Goal: Communication & Community: Answer question/provide support

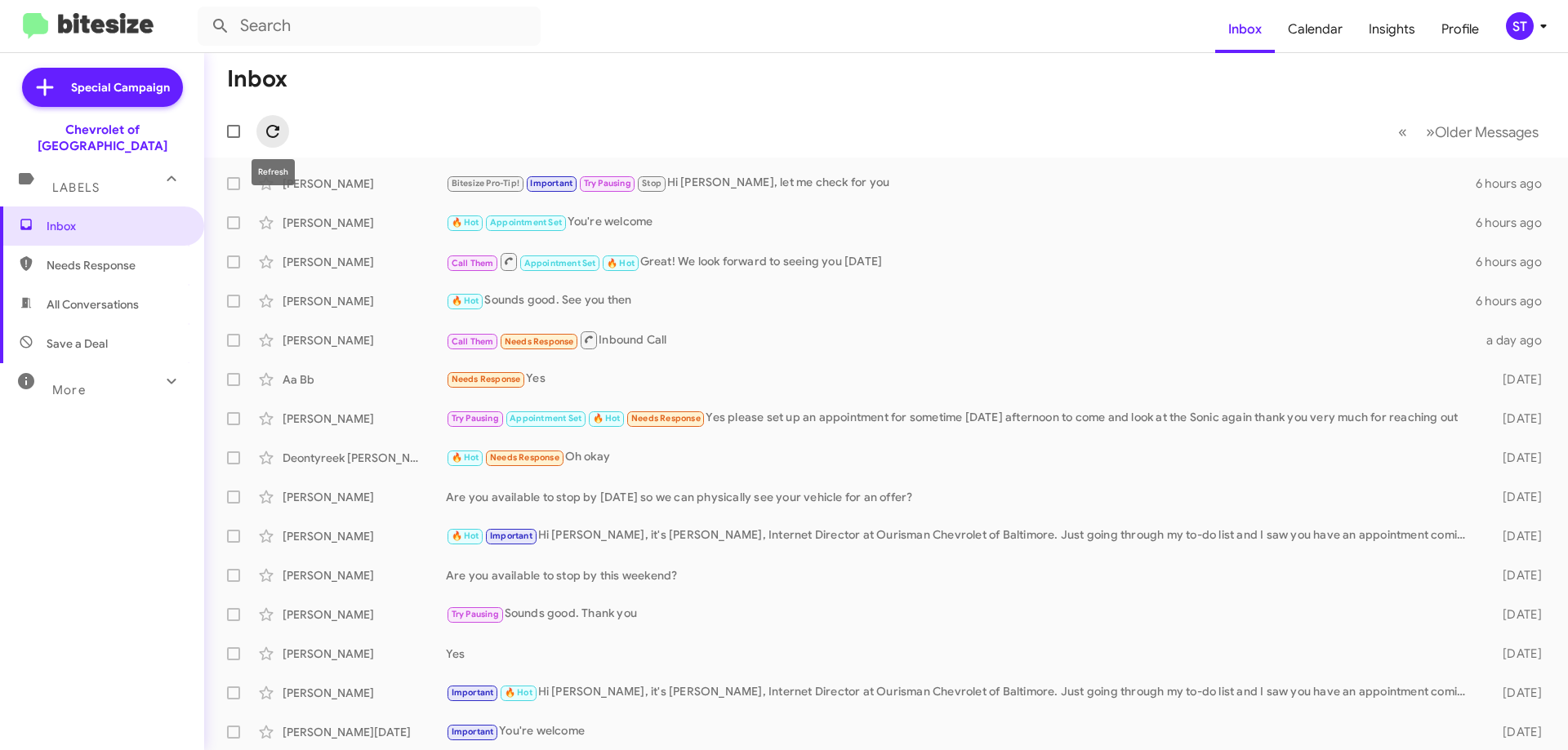
click at [264, 125] on icon at bounding box center [273, 131] width 20 height 20
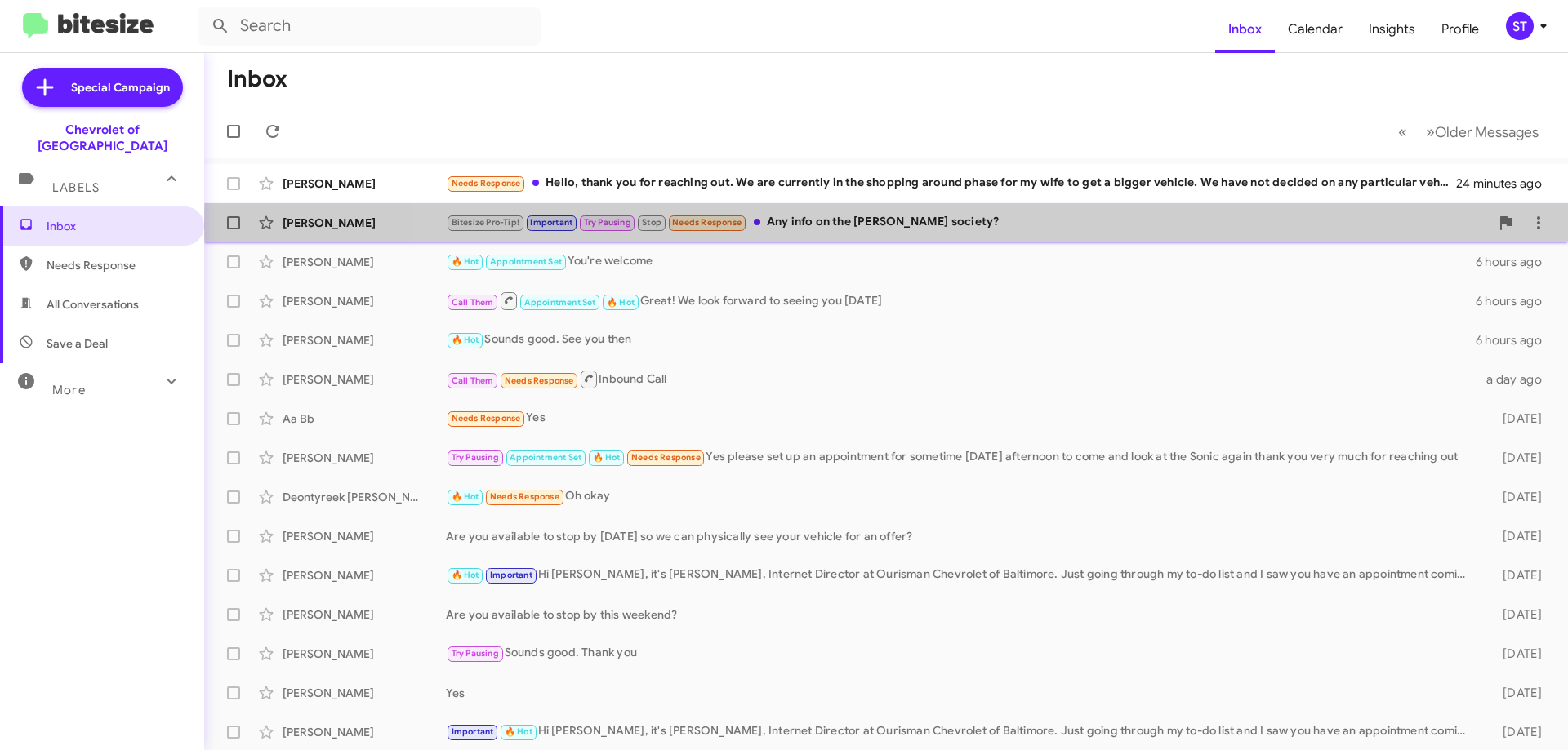
click at [1060, 225] on div "Bitesize Pro-Tip! Important Try Pausing Stop Needs Response Any info on the [PE…" at bounding box center [968, 222] width 1044 height 19
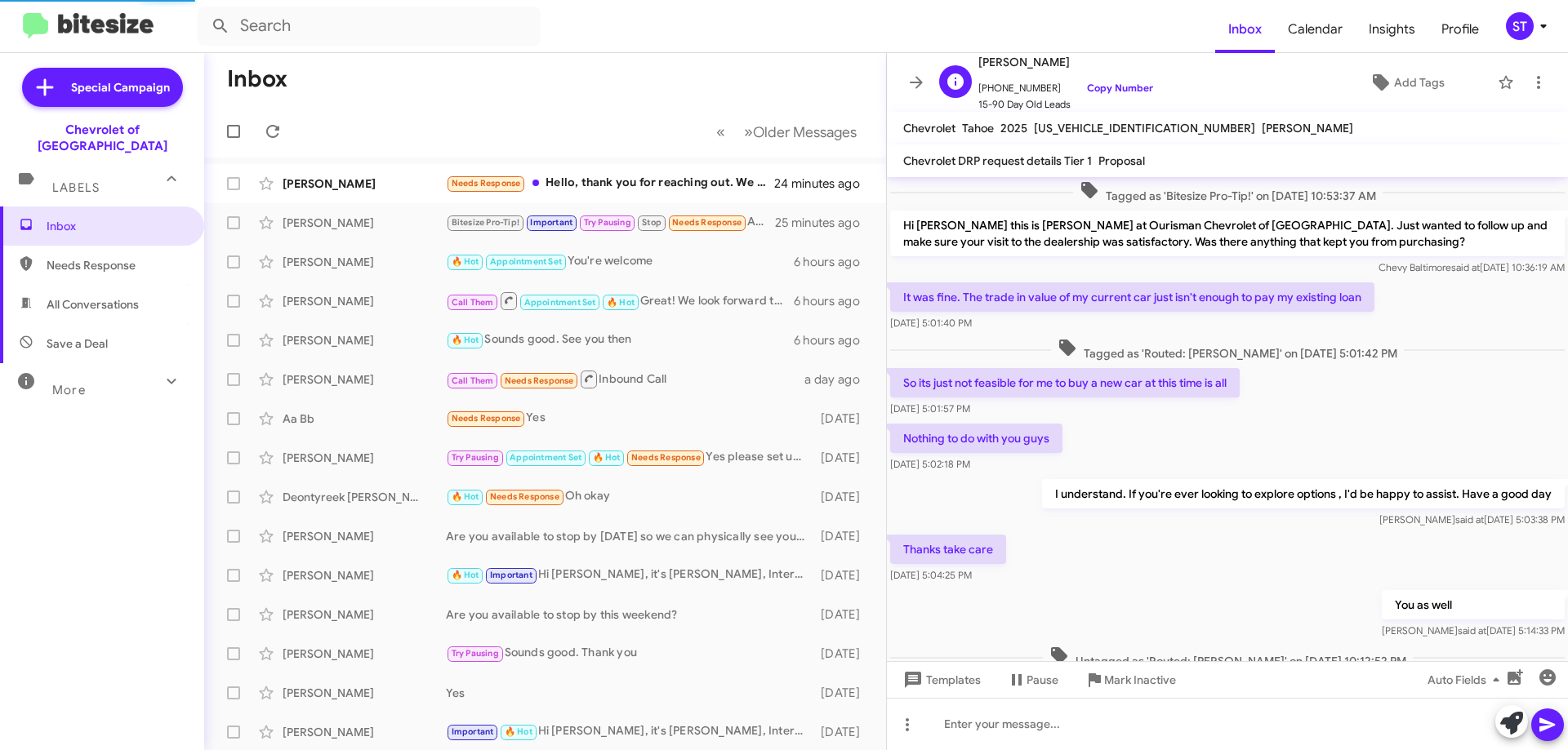
scroll to position [779, 0]
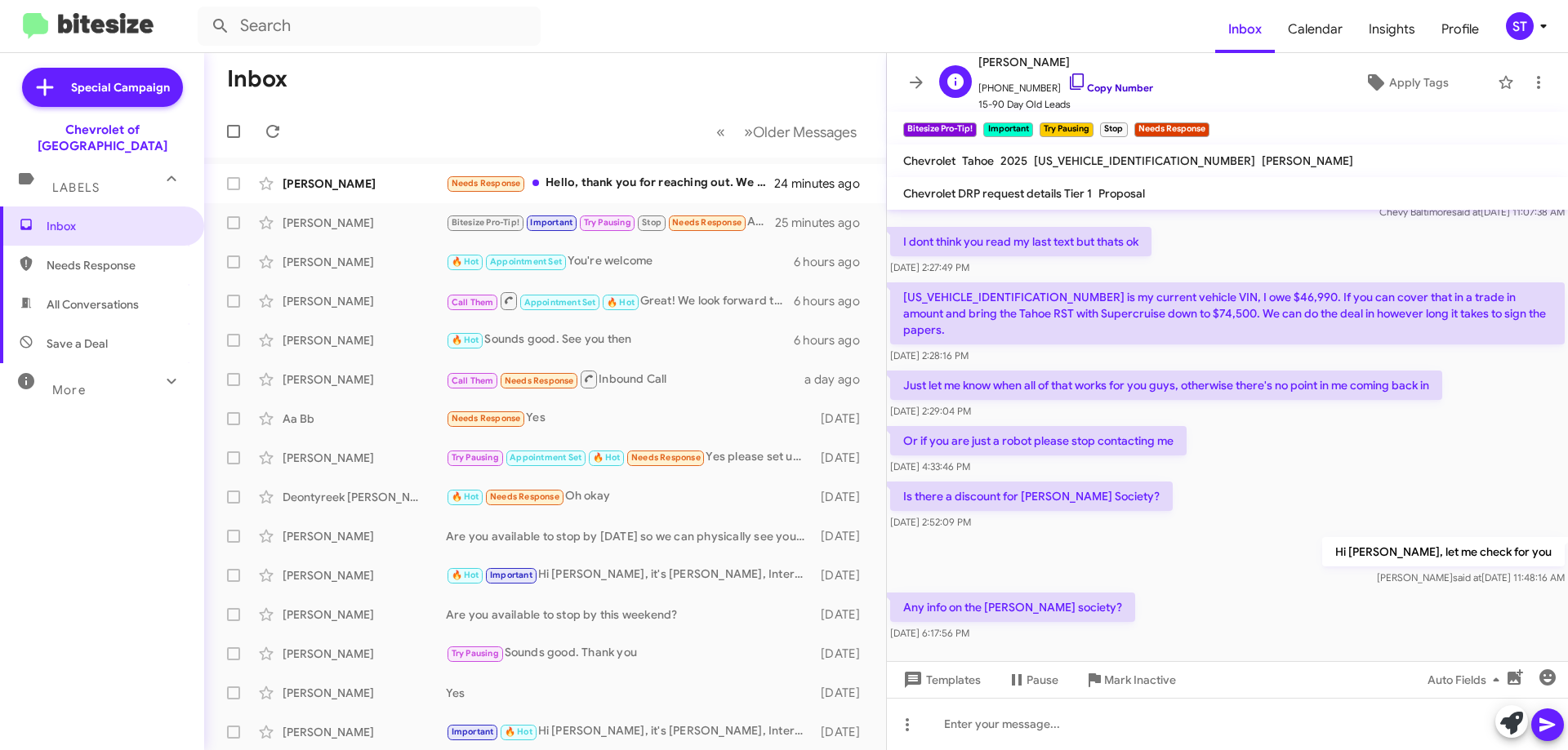
click at [1067, 78] on icon at bounding box center [1077, 82] width 20 height 20
drag, startPoint x: 901, startPoint y: 275, endPoint x: 1130, endPoint y: 581, distance: 382.2
click at [1130, 586] on div "Tagged as 'Bitesize Pro-Tip!' on [DATE] 10:53:37 AM Hi [PERSON_NAME] this is [P…" at bounding box center [1227, 38] width 681 height 1214
copy div "[US_VEHICLE_IDENTIFICATION_NUMBER] is my current vehicle VIN, I owe $46,990. If…"
click at [1161, 534] on div "Hi [PERSON_NAME], let me check for you [PERSON_NAME] said at [DATE] 11:48:16 AM" at bounding box center [1227, 561] width 681 height 56
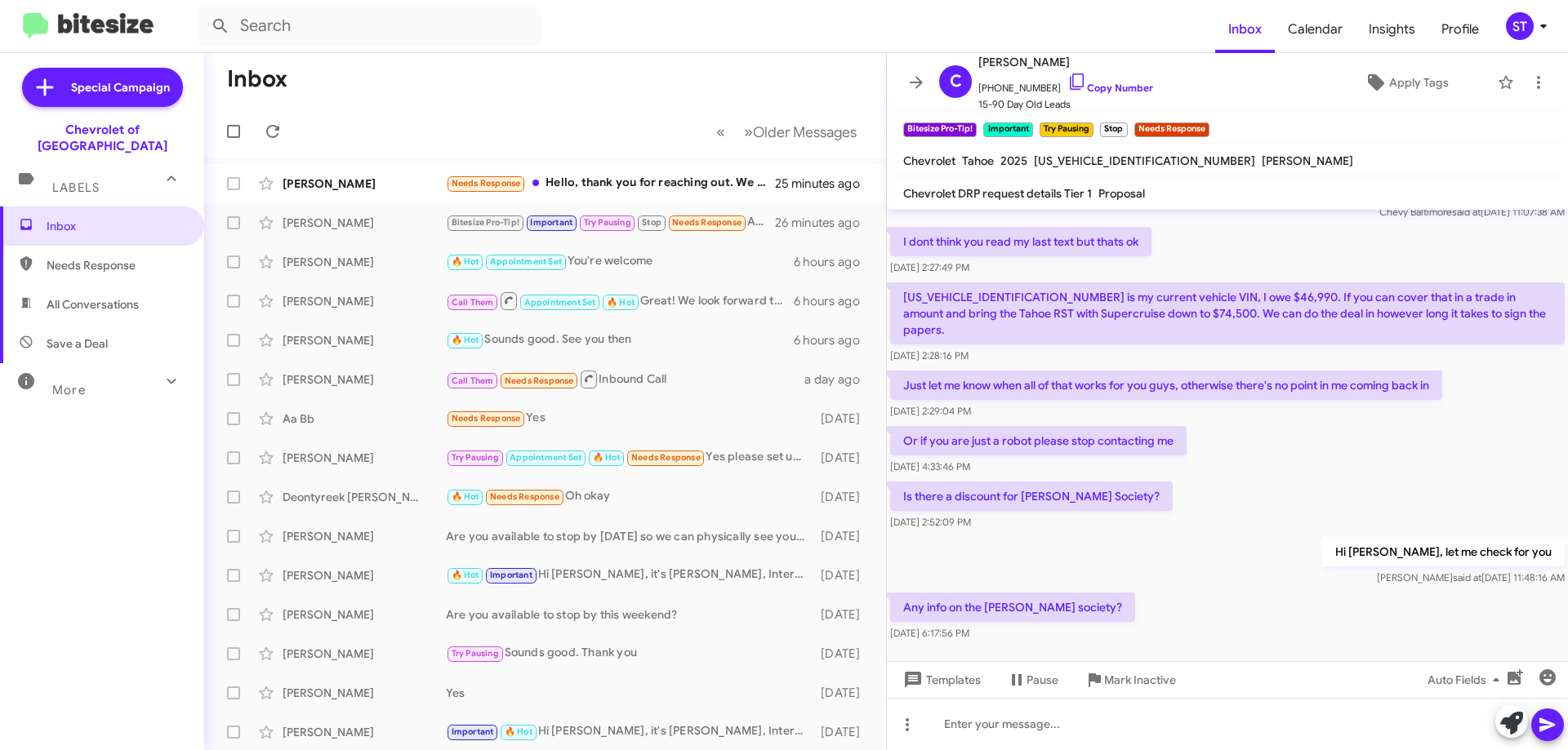
drag, startPoint x: 1122, startPoint y: 581, endPoint x: 901, endPoint y: 578, distance: 221.0
click at [901, 593] on p "Any info on the [PERSON_NAME] society?" at bounding box center [1013, 607] width 245 height 30
copy p "Any info on the [PERSON_NAME] society?"
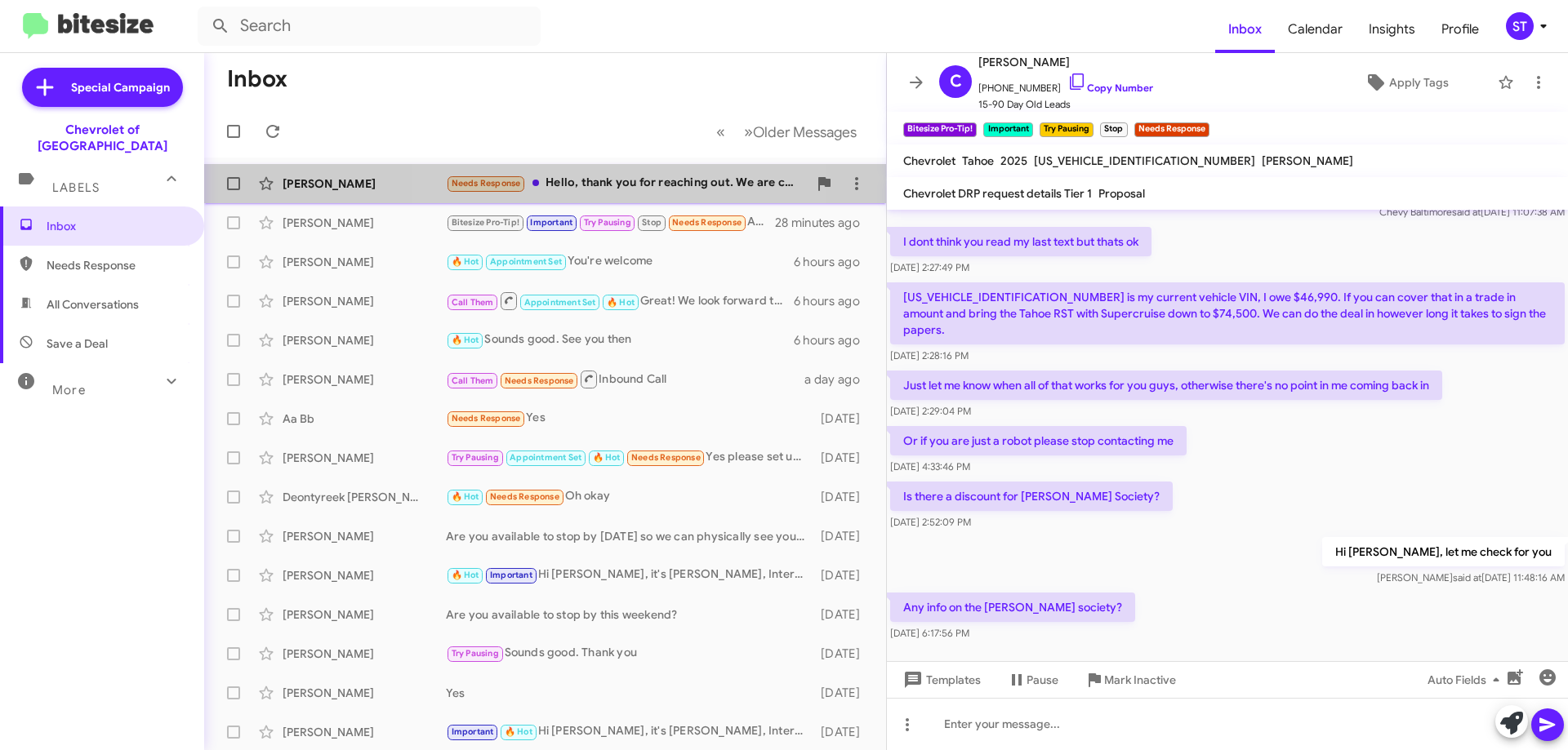
click at [605, 181] on div "Needs Response Hello, thank you for reaching out. We are currently in the shopp…" at bounding box center [626, 183] width 362 height 19
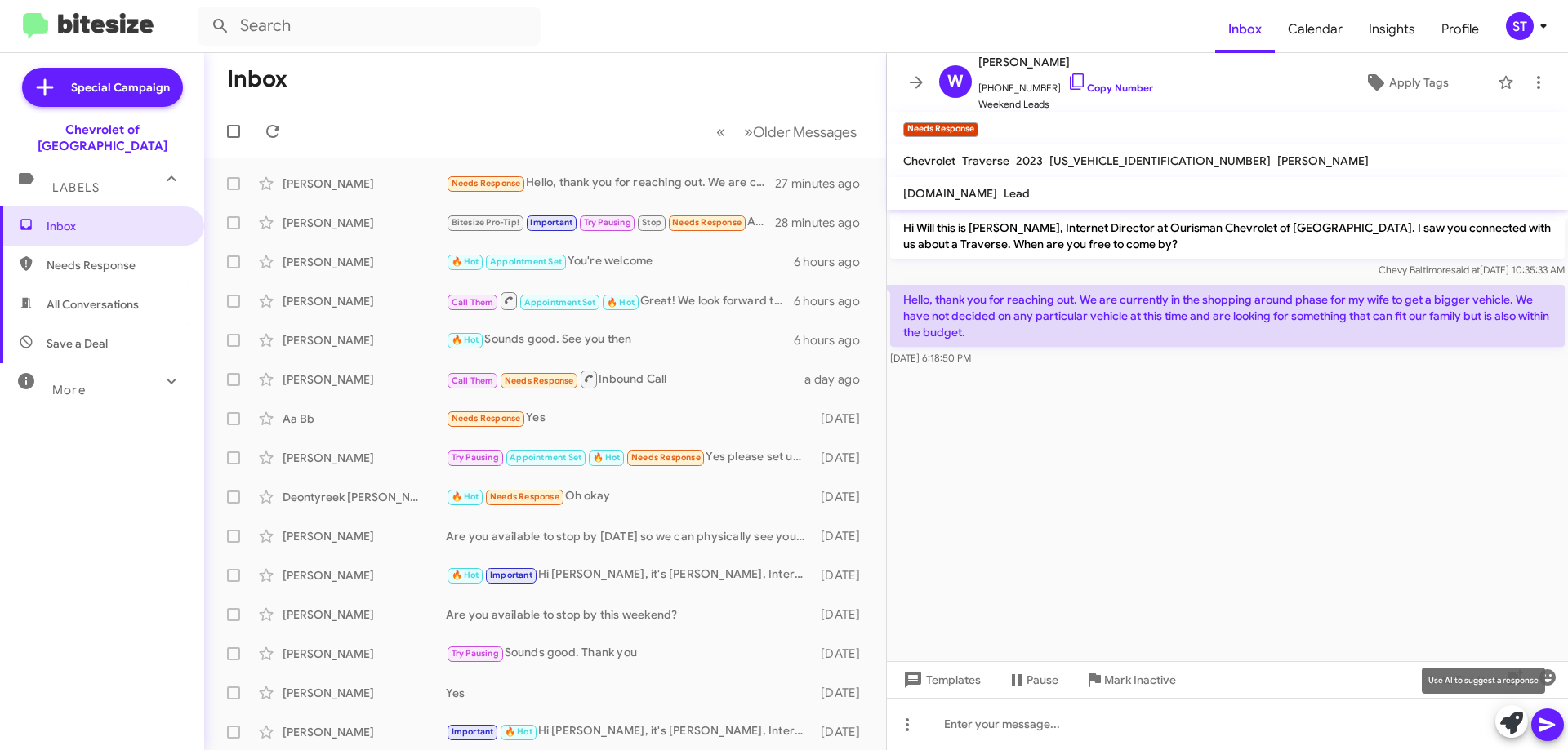
click at [1513, 723] on icon at bounding box center [1511, 723] width 22 height 22
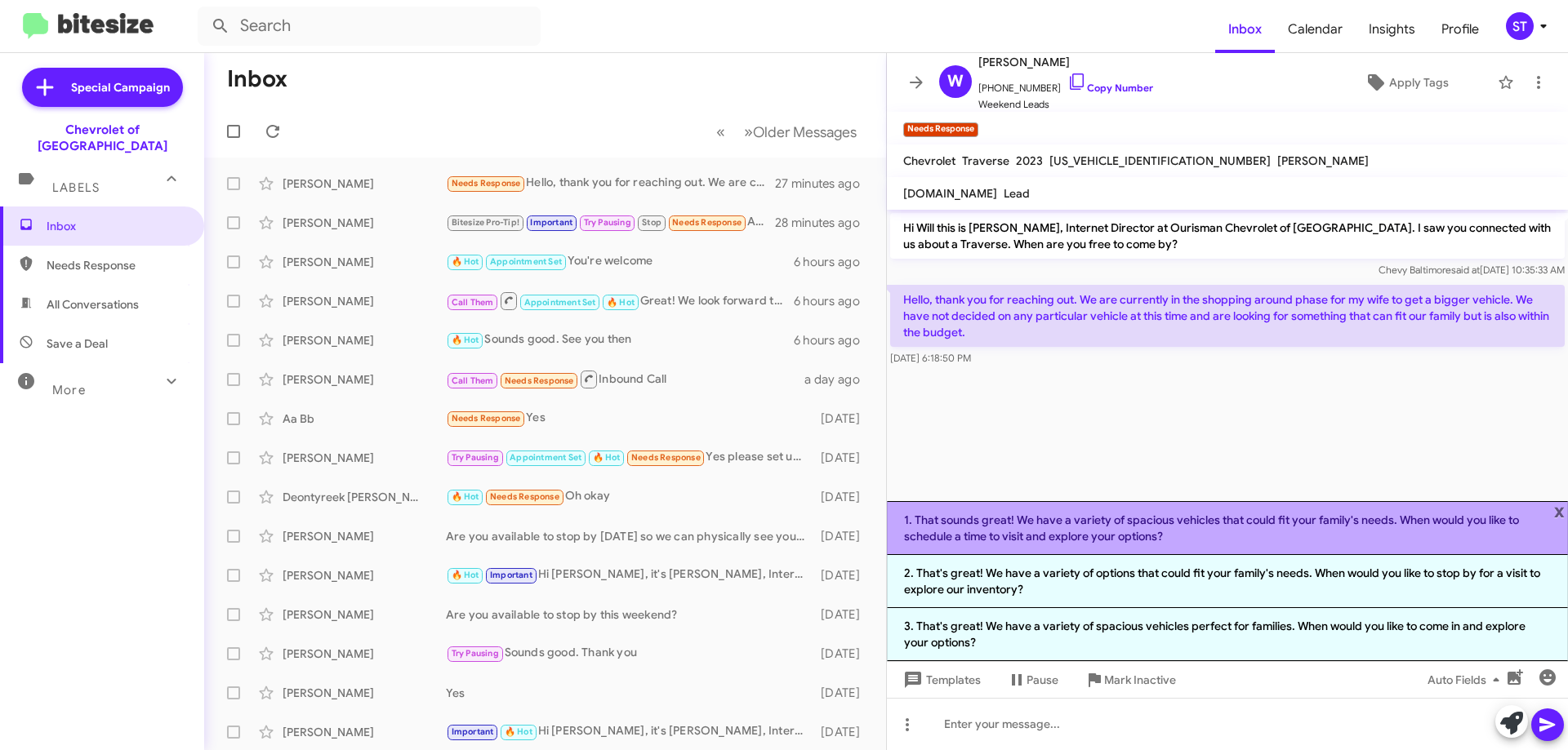
click at [1198, 534] on li "1. That sounds great! We have a variety of spacious vehicles that could fit you…" at bounding box center [1227, 528] width 681 height 54
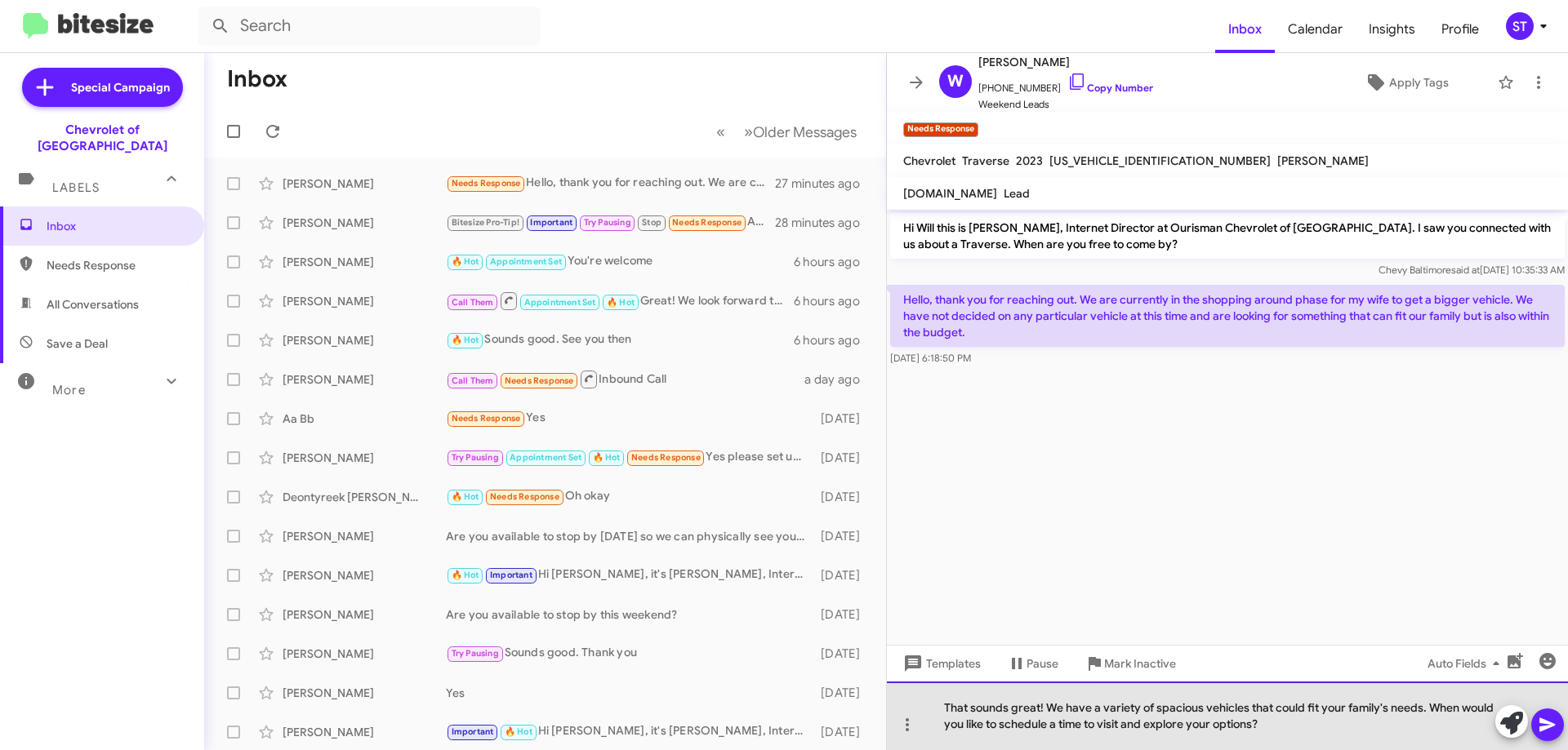
click at [1316, 743] on div "That sounds great! We have a variety of spacious vehicles that could fit your f…" at bounding box center [1227, 716] width 681 height 68
